Goal: Task Accomplishment & Management: Use online tool/utility

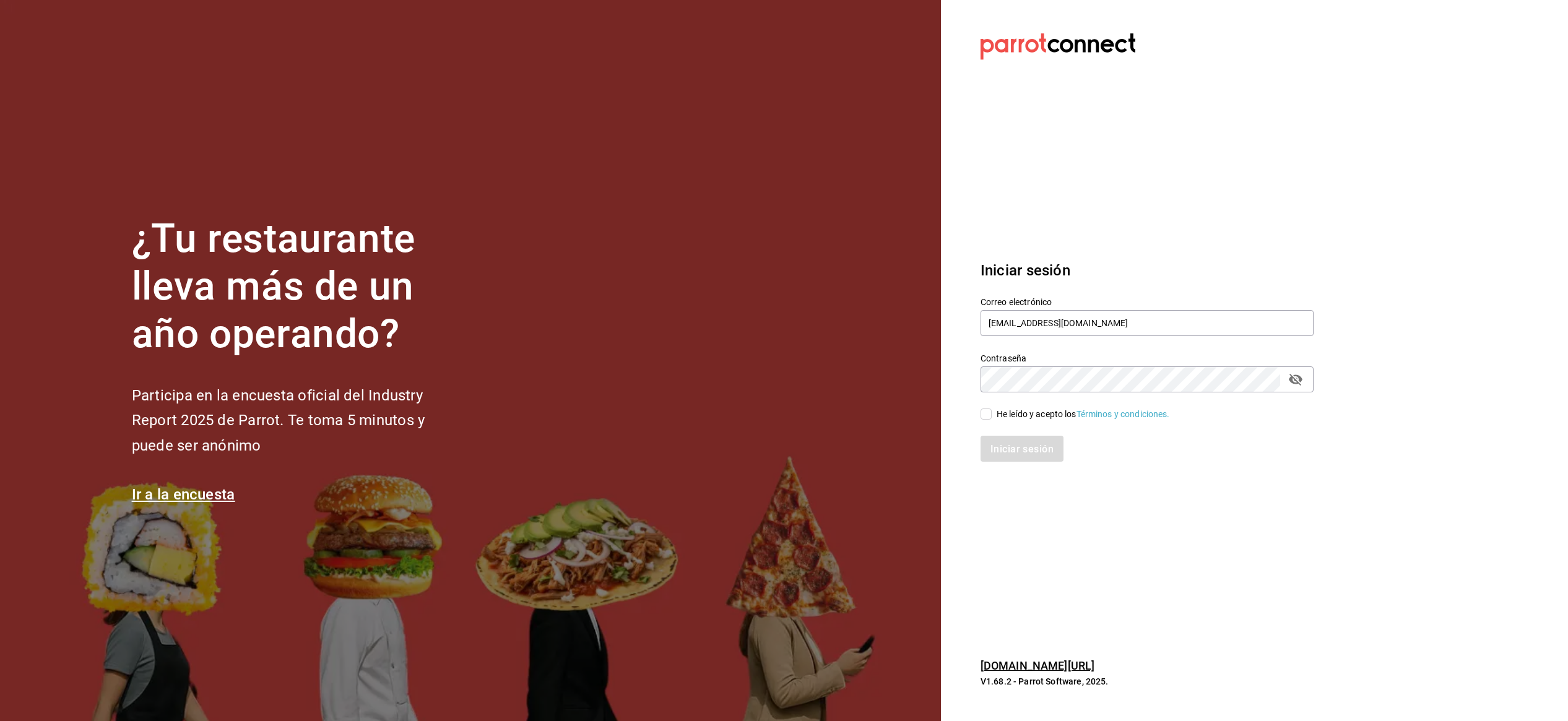
click at [988, 416] on input "He leído y acepto los Términos y condiciones." at bounding box center [985, 414] width 11 height 11
checkbox input "true"
click at [1011, 445] on font "Iniciar sesión" at bounding box center [1023, 448] width 63 height 12
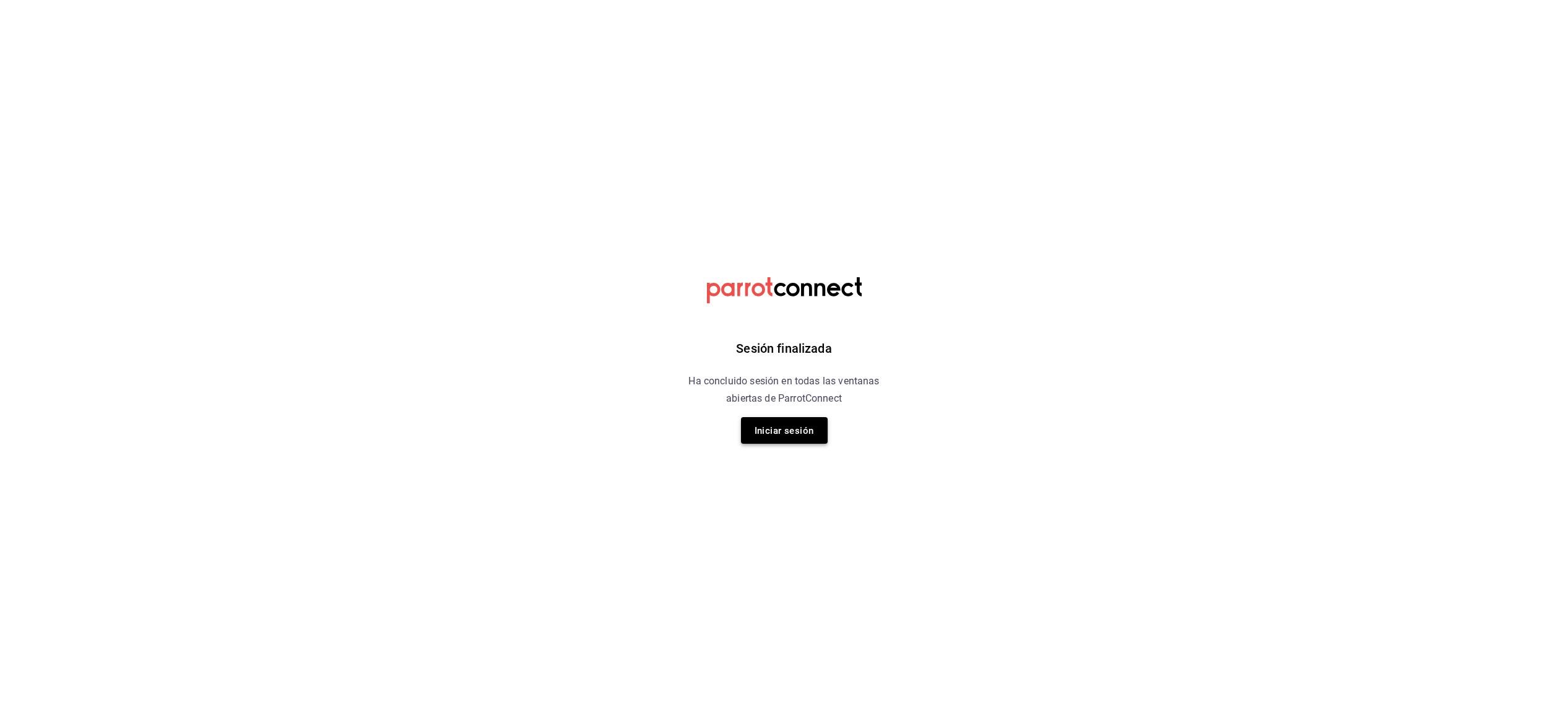
click at [799, 429] on font "Iniciar sesión" at bounding box center [784, 431] width 59 height 11
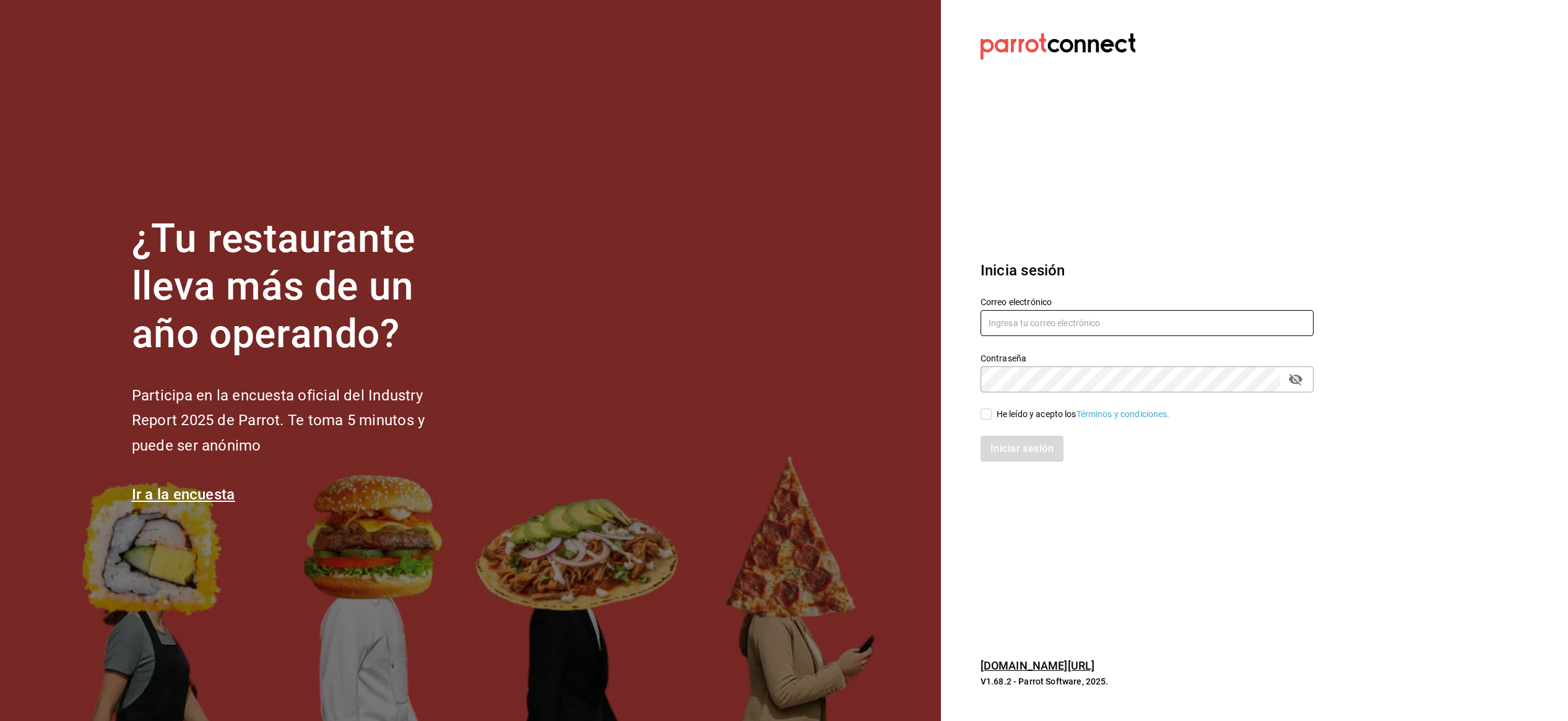
type input "[EMAIL_ADDRESS][DOMAIN_NAME]"
click at [985, 417] on input "He leído y acepto los Términos y condiciones." at bounding box center [985, 414] width 11 height 11
checkbox input "true"
click at [999, 449] on font "Iniciar sesión" at bounding box center [1023, 448] width 63 height 12
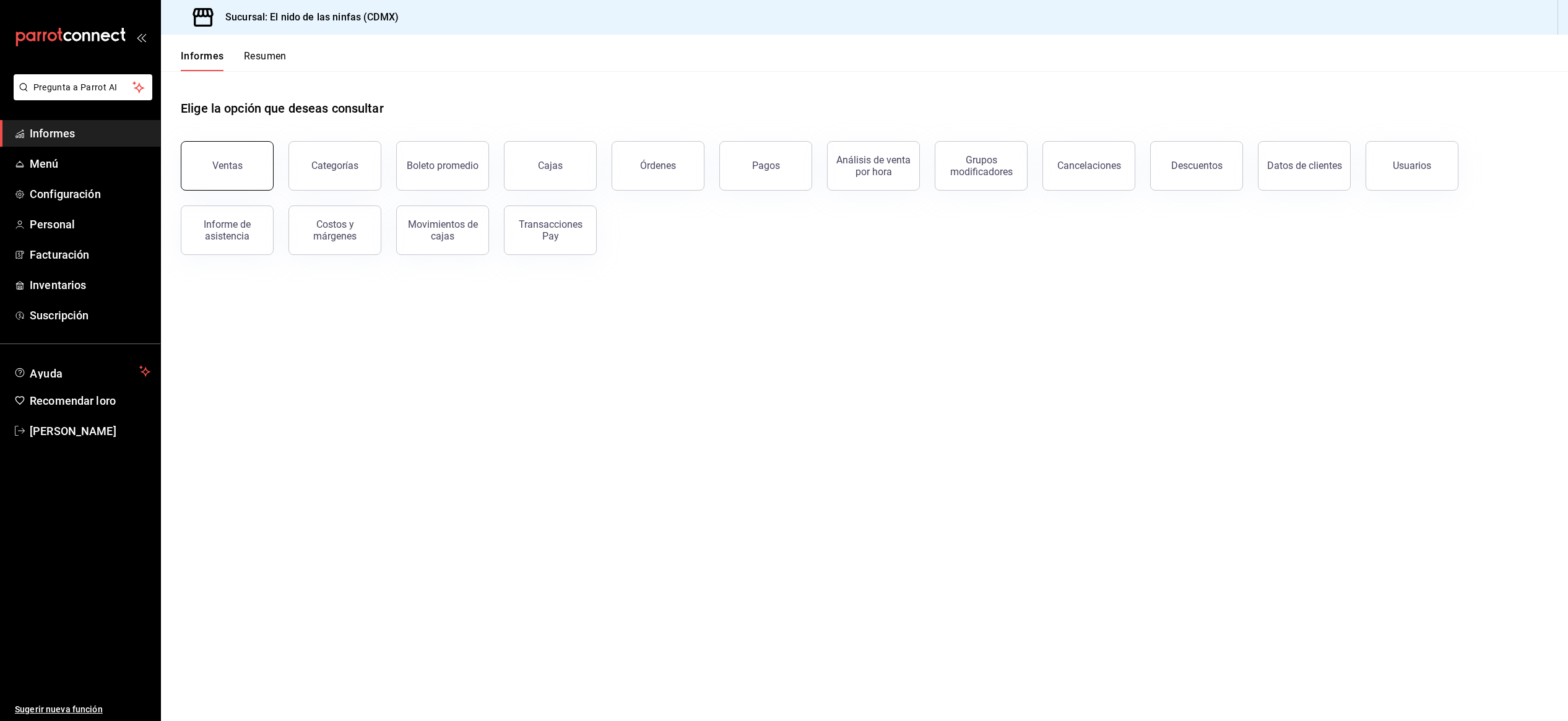
click at [231, 170] on font "Ventas" at bounding box center [227, 166] width 30 height 12
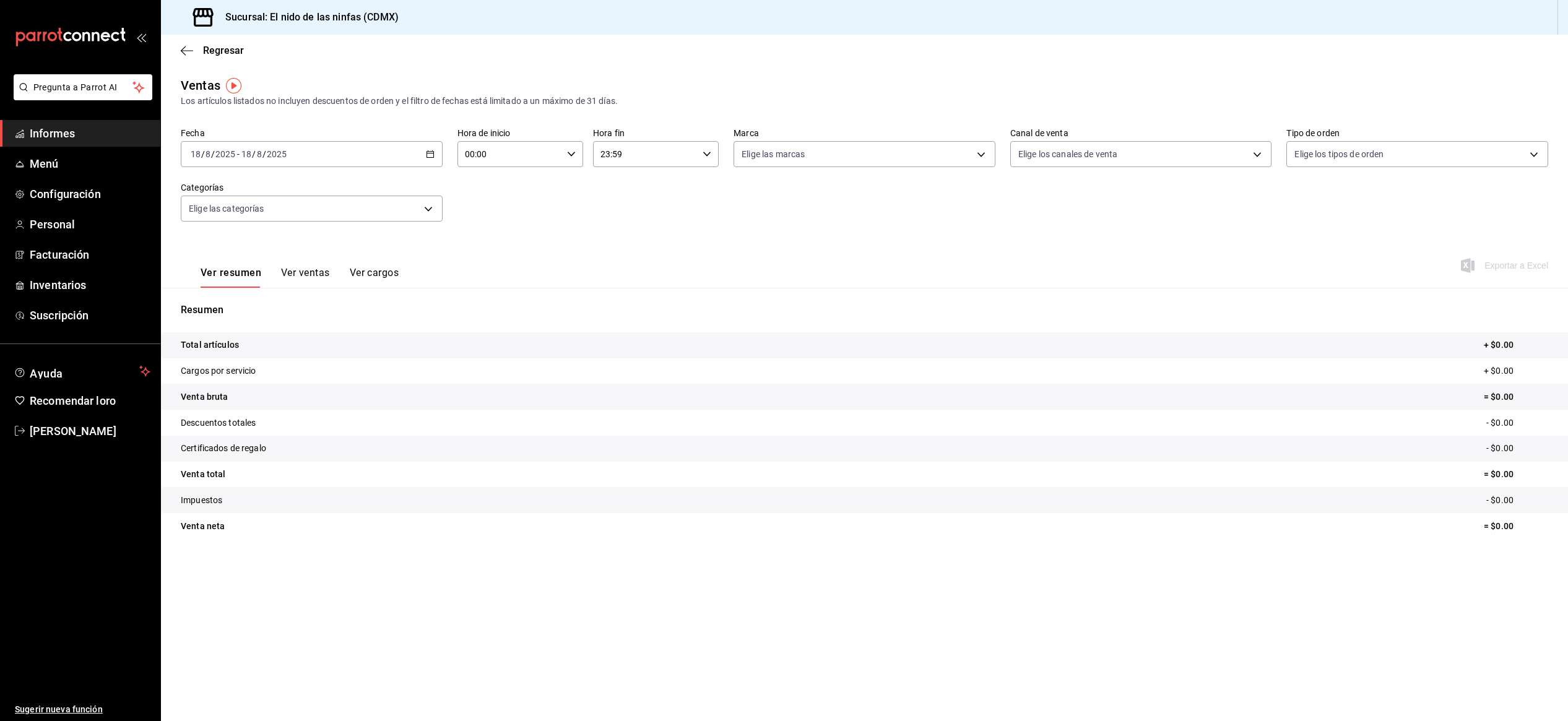
click at [342, 152] on div "[DATE] [DATE] - [DATE] [DATE]" at bounding box center [312, 154] width 262 height 26
click at [257, 305] on span "Rango de fechas" at bounding box center [239, 303] width 96 height 13
click at [434, 199] on icon "button" at bounding box center [434, 199] width 15 height 15
click at [346, 349] on font "29" at bounding box center [345, 345] width 8 height 8
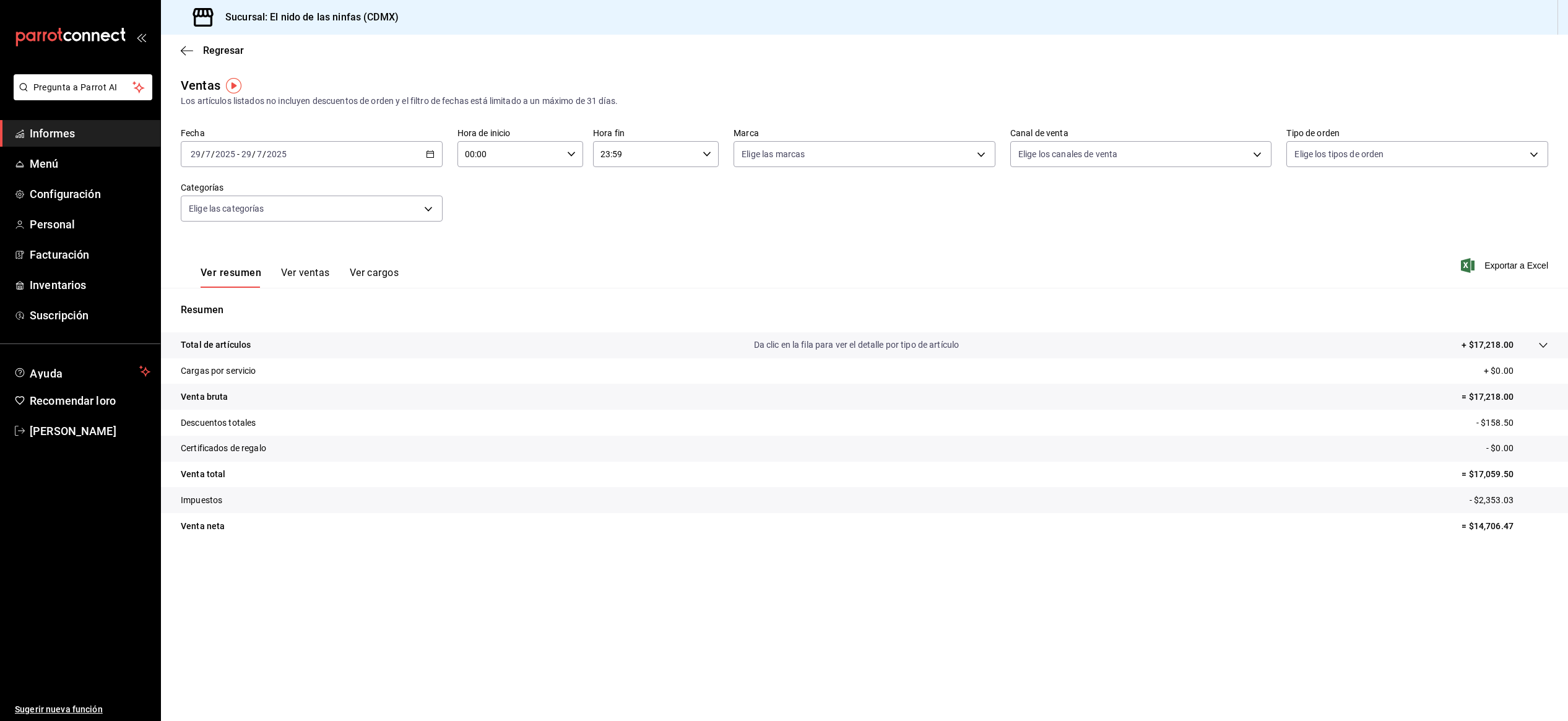
click at [429, 155] on icon "button" at bounding box center [430, 154] width 8 height 8
click at [325, 340] on button "28" at bounding box center [323, 345] width 22 height 22
click at [429, 152] on icon "button" at bounding box center [430, 154] width 8 height 8
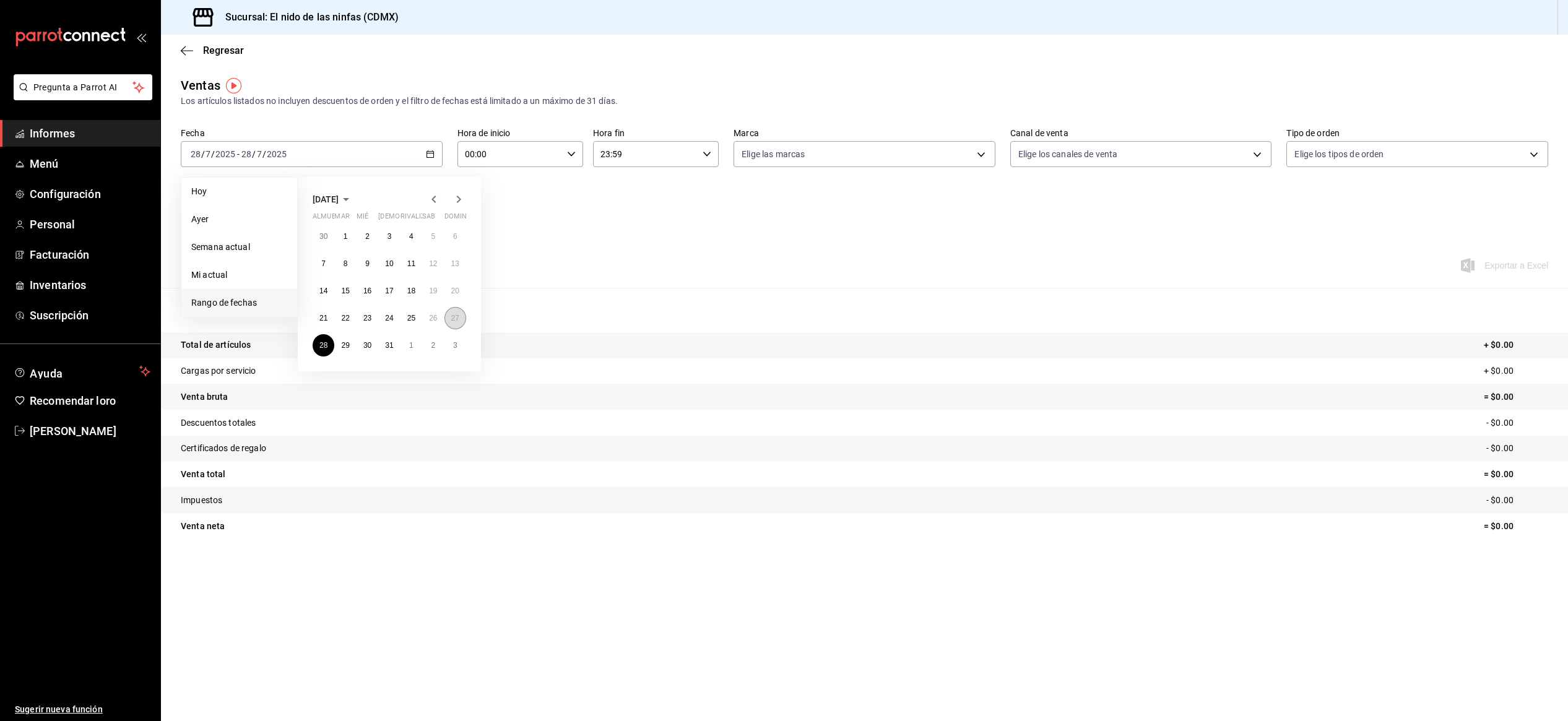
click at [459, 317] on button "27" at bounding box center [455, 318] width 22 height 22
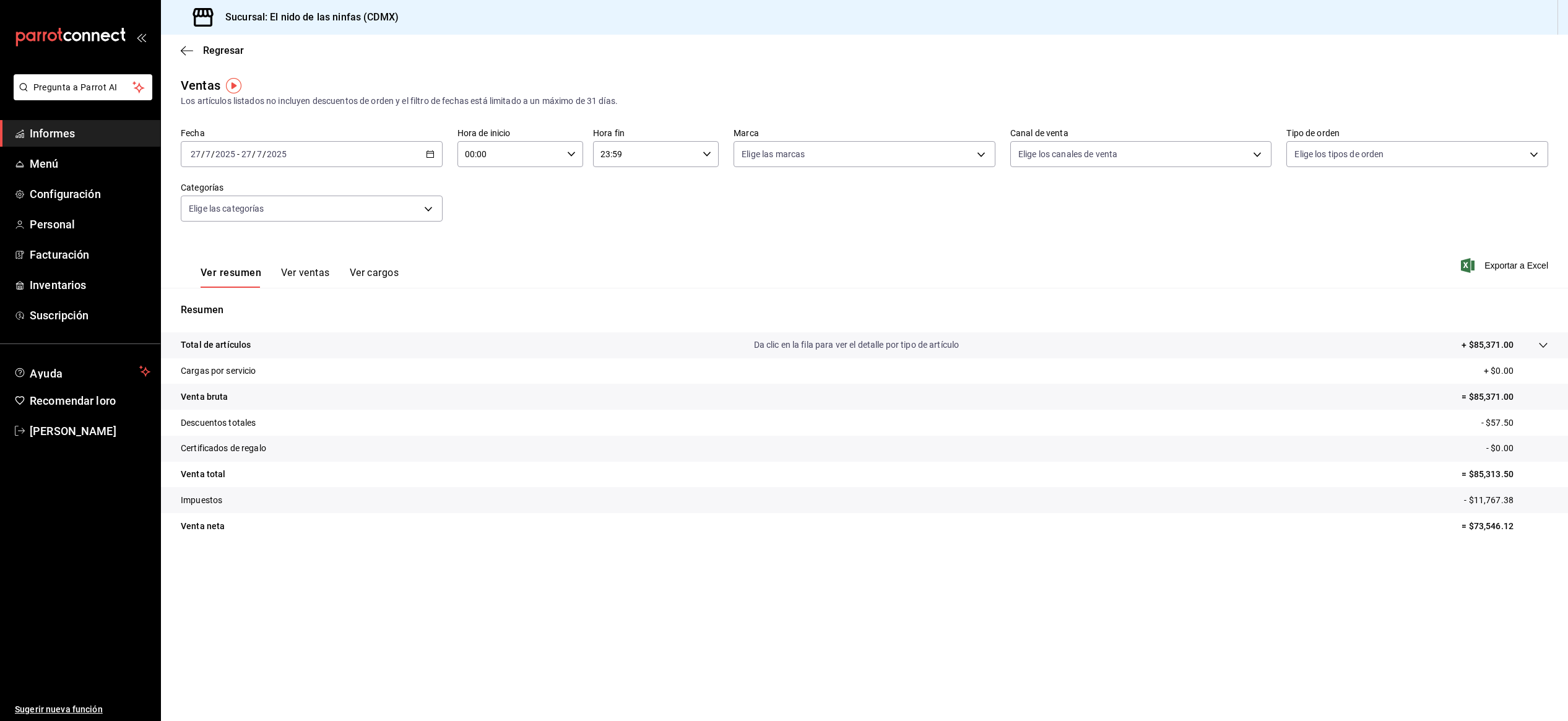
click at [427, 153] on icon "button" at bounding box center [430, 154] width 8 height 8
click at [392, 319] on font "24" at bounding box center [389, 317] width 8 height 8
click at [453, 317] on font "27" at bounding box center [455, 317] width 8 height 8
click at [387, 272] on font "Ver cargos" at bounding box center [374, 273] width 50 height 12
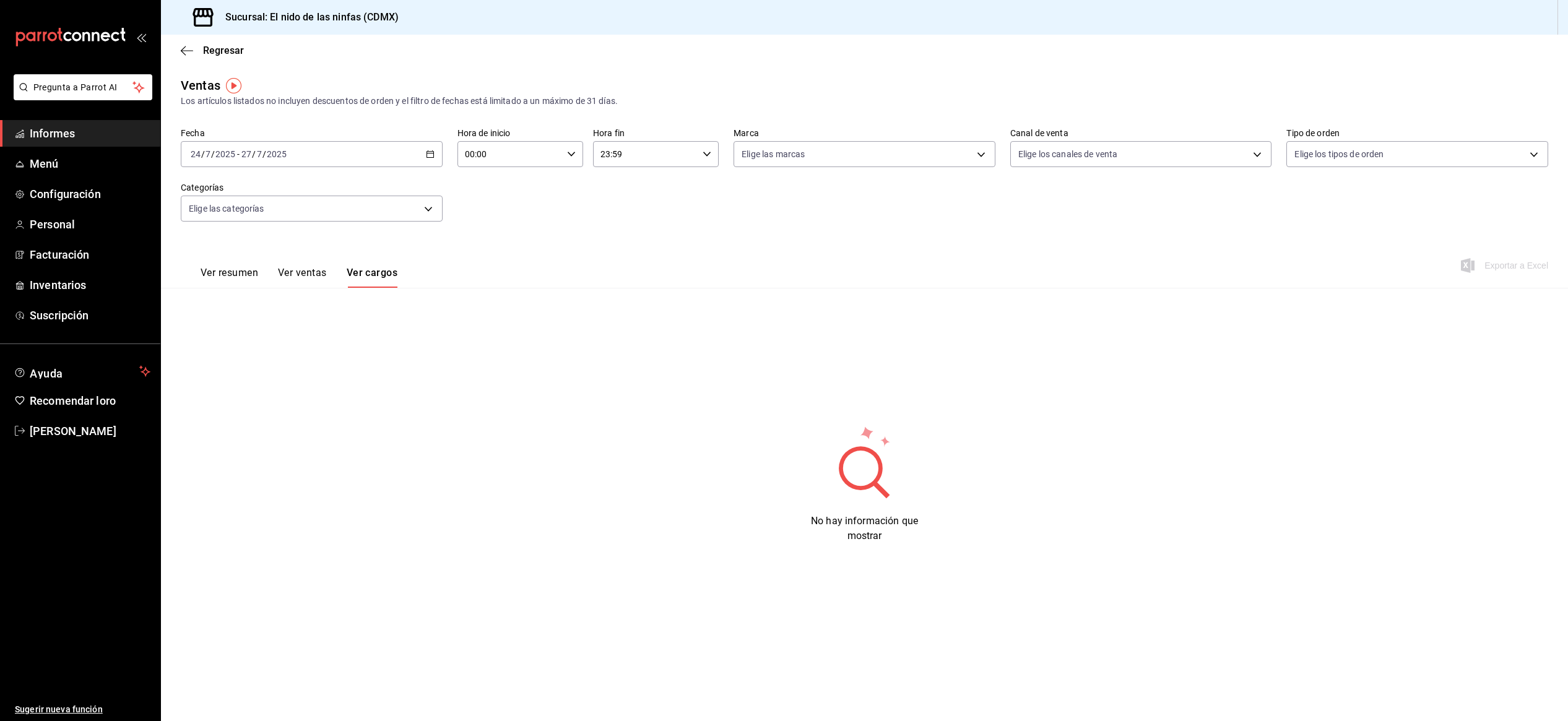
click at [308, 275] on font "Ver ventas" at bounding box center [303, 273] width 49 height 12
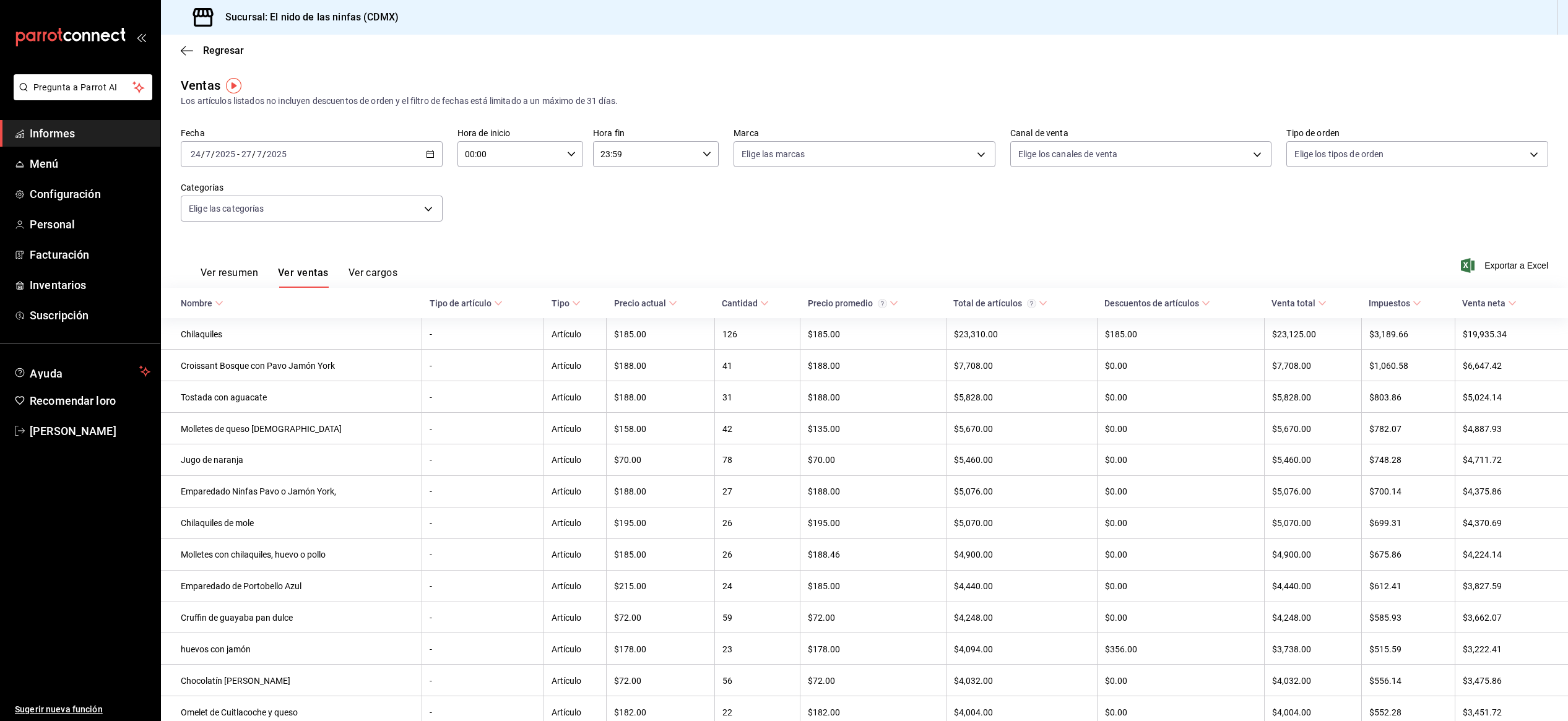
click at [239, 275] on font "Ver resumen" at bounding box center [229, 273] width 58 height 12
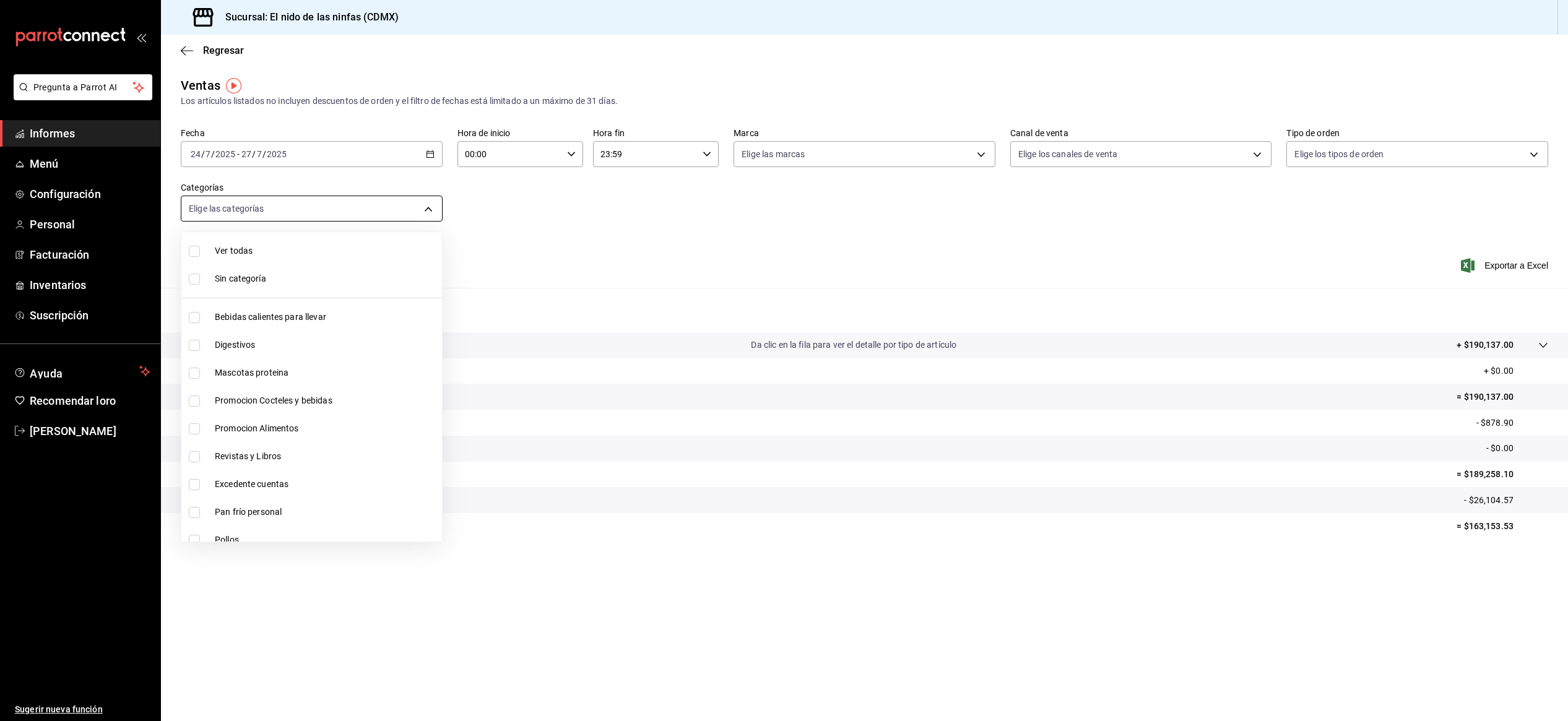
click at [427, 210] on body "Pregunta a Parrot AI Informes Menú Configuración Personal Facturación Inventari…" at bounding box center [784, 360] width 1568 height 721
click at [514, 235] on div at bounding box center [784, 360] width 1568 height 721
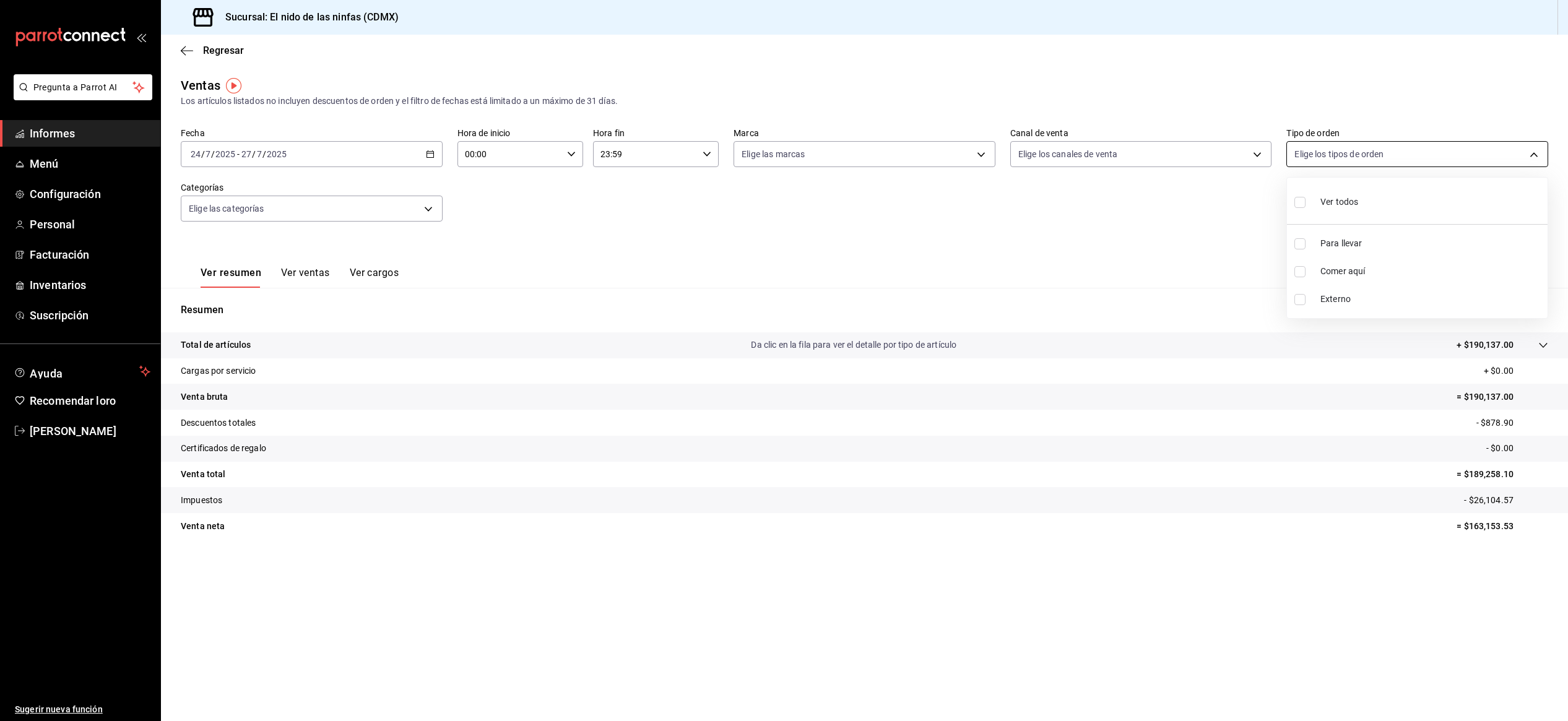
click at [1534, 152] on body "Pregunta a Parrot AI Informes Menú Configuración Personal Facturación Inventari…" at bounding box center [784, 360] width 1568 height 721
click at [1534, 152] on div at bounding box center [784, 360] width 1568 height 721
click at [1503, 263] on font "Exportar a Excel" at bounding box center [1516, 265] width 64 height 10
